Goal: Task Accomplishment & Management: Manage account settings

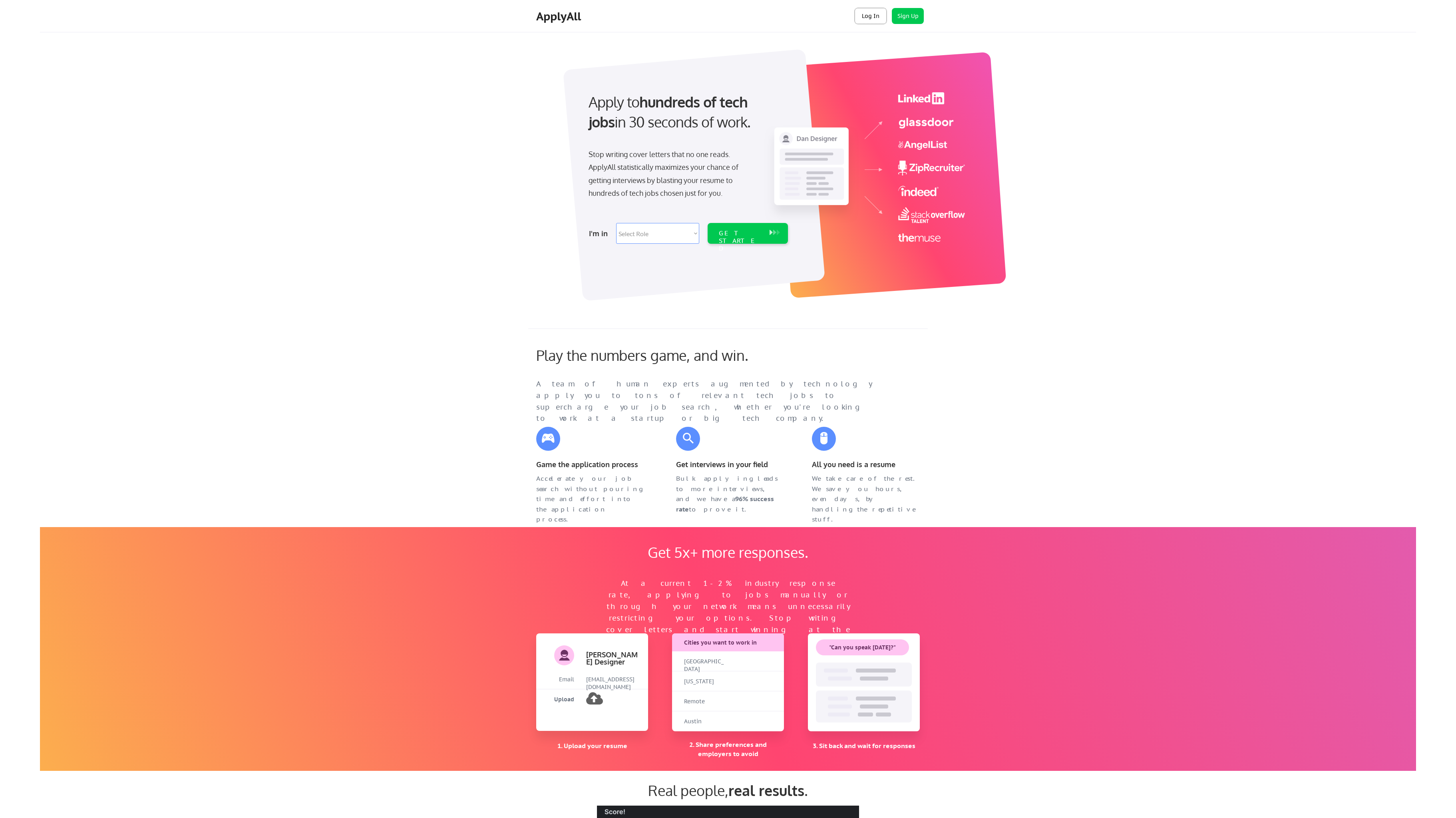
click at [865, 20] on button "Log In" at bounding box center [870, 16] width 32 height 16
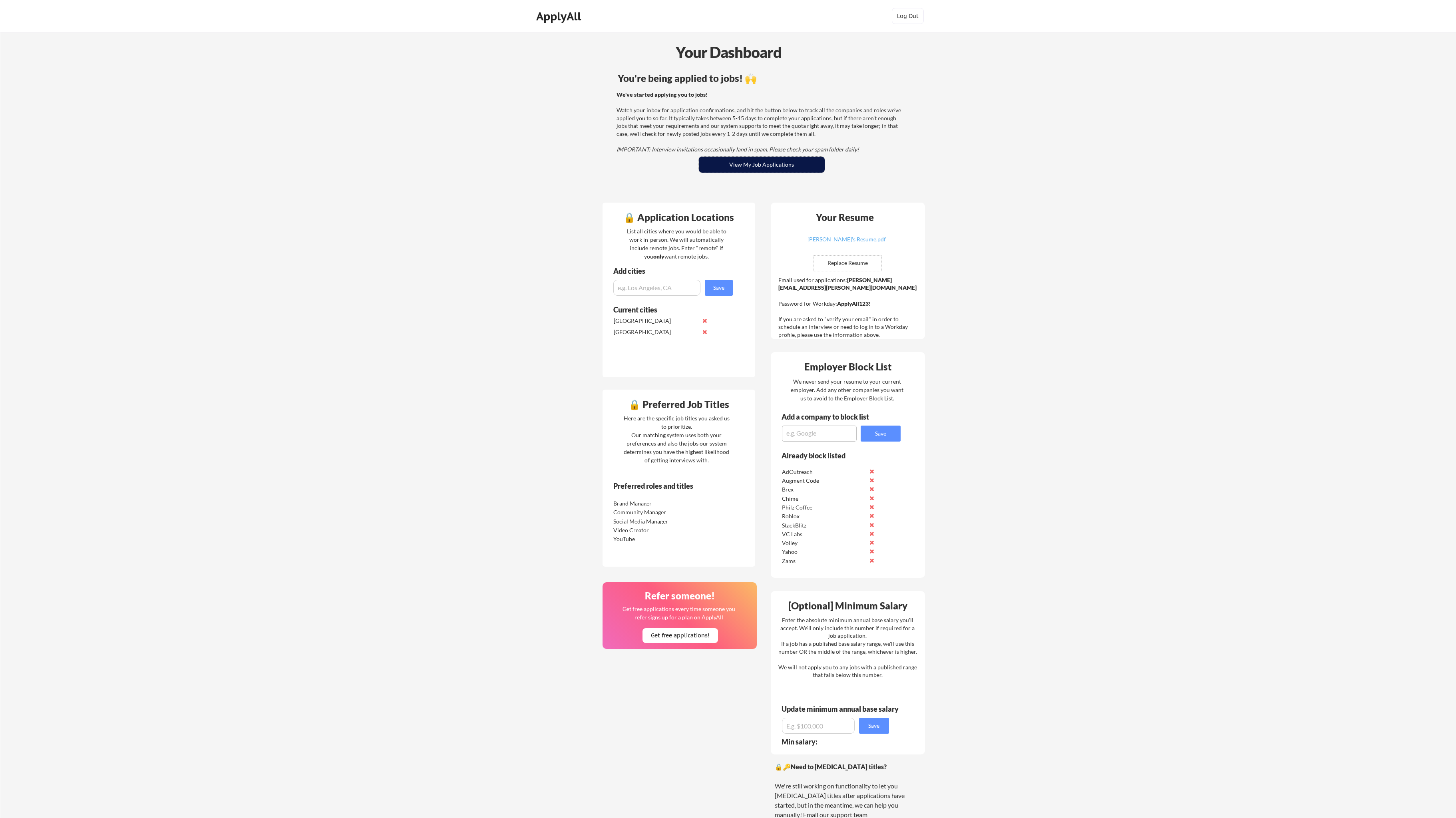
click at [764, 169] on button "View My Job Applications" at bounding box center [761, 165] width 126 height 16
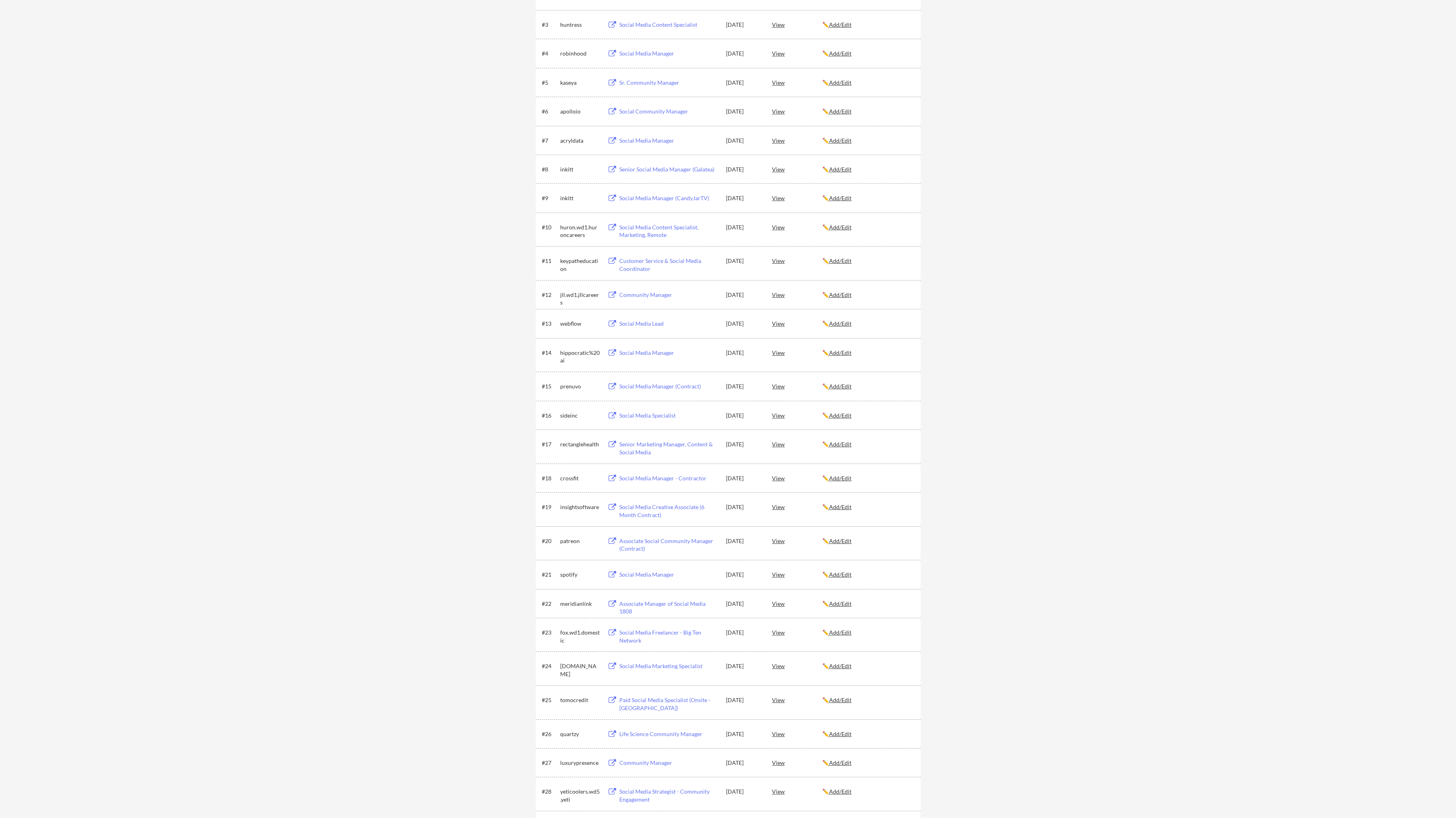
scroll to position [231, 0]
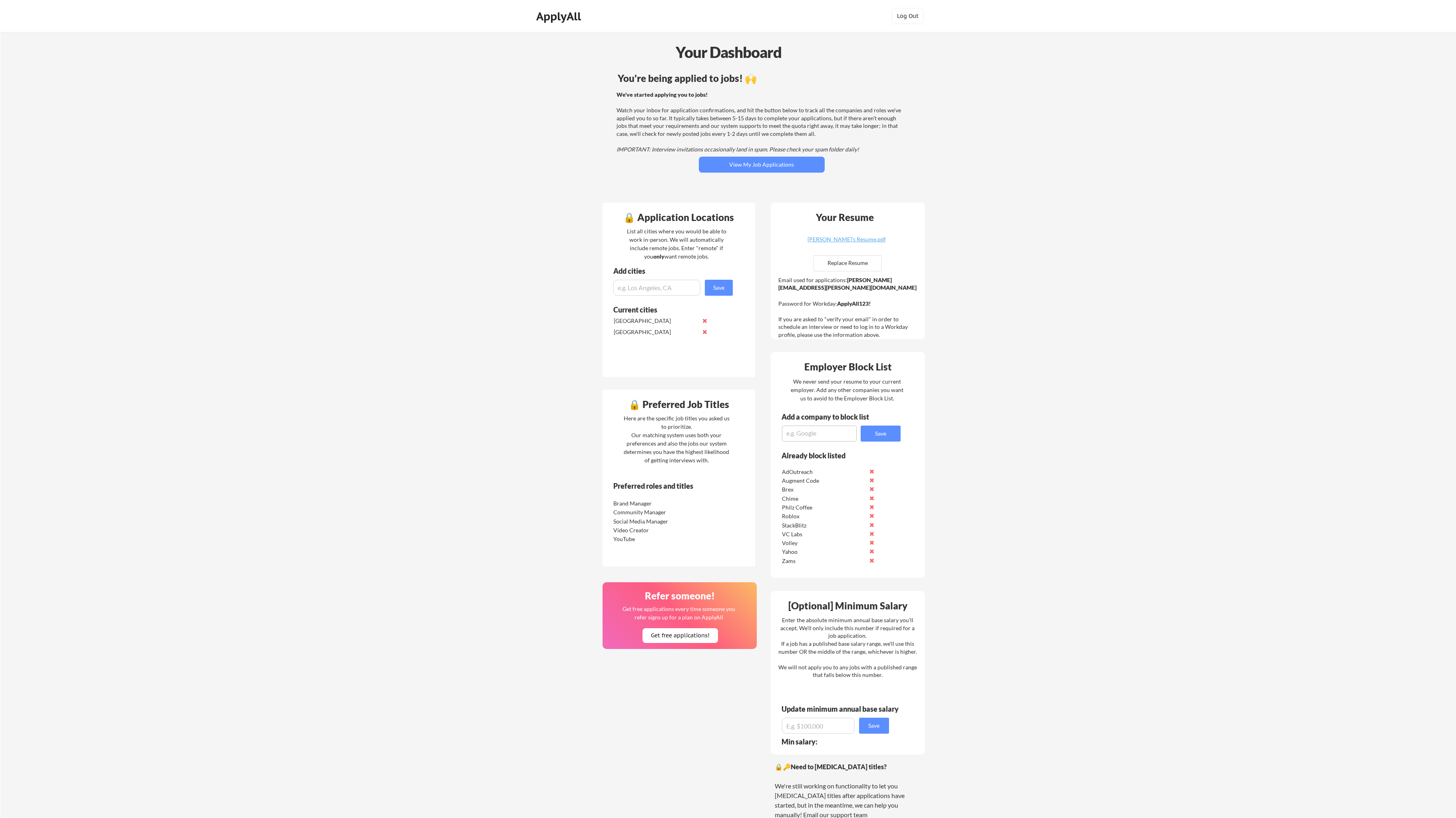
click at [802, 443] on div "Employer Block List We never send your resume to your current employer. Add any…" at bounding box center [848, 465] width 154 height 226
click at [809, 438] on textarea at bounding box center [819, 434] width 75 height 16
paste textarea "DFINITY"
type textarea "DFINITY"
click at [873, 438] on button "Save" at bounding box center [881, 434] width 40 height 16
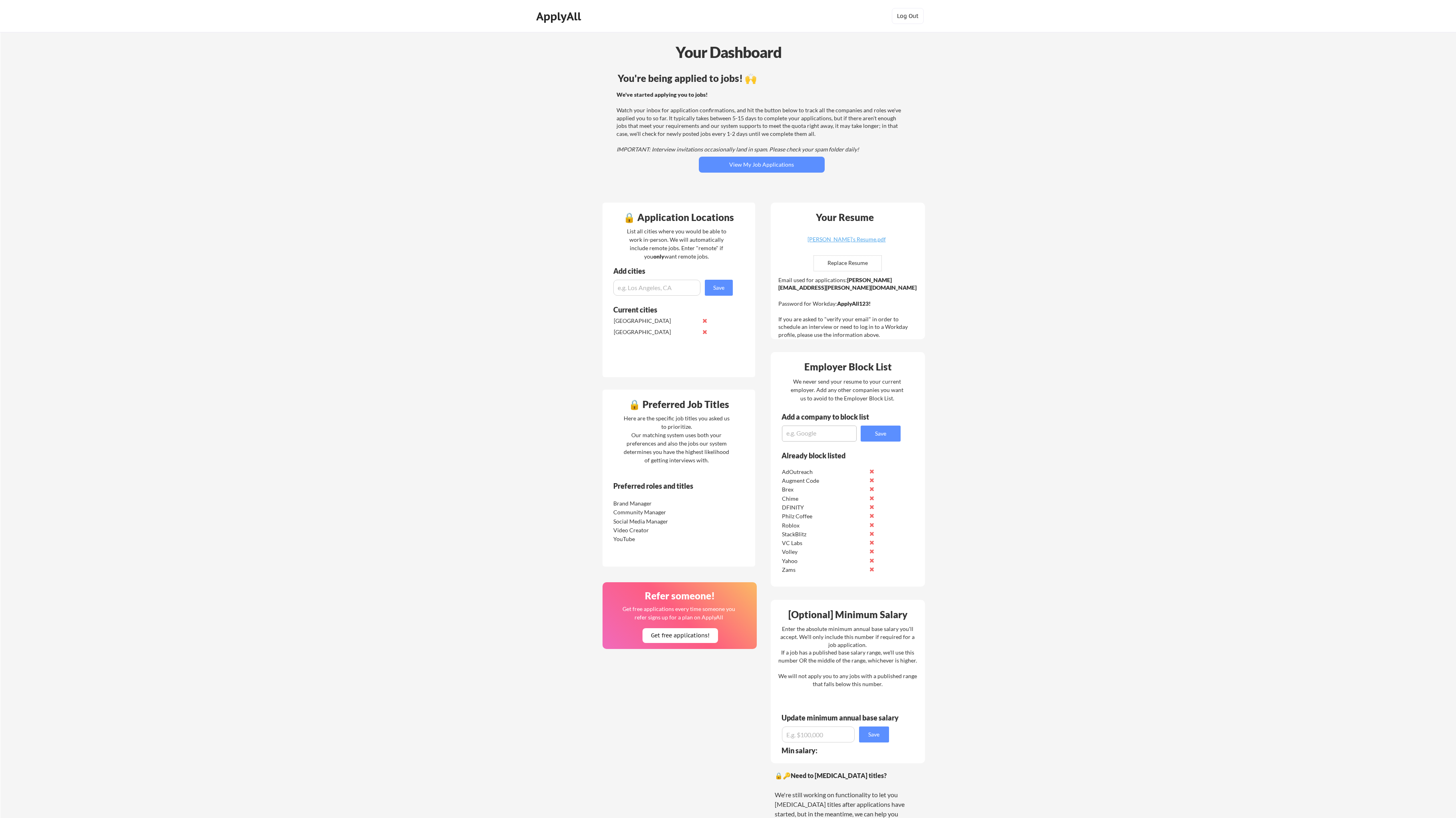
click at [445, 470] on div "Your Dashboard You're being applied to jobs! 🙌 We've started applying you to jo…" at bounding box center [728, 466] width 1455 height 868
